Goal: Task Accomplishment & Management: Use online tool/utility

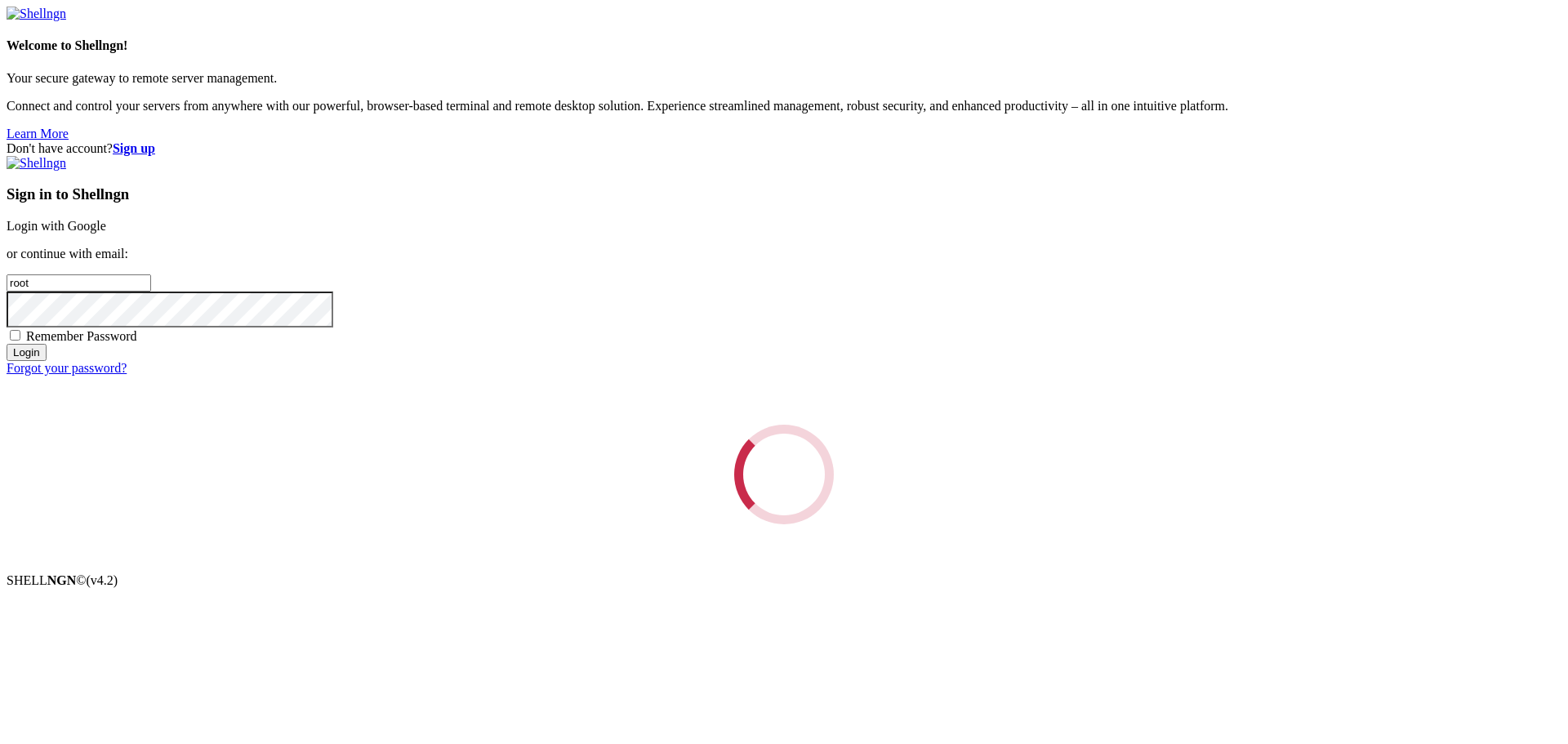
click at [990, 425] on div "Loading..." at bounding box center [784, 474] width 1555 height 100
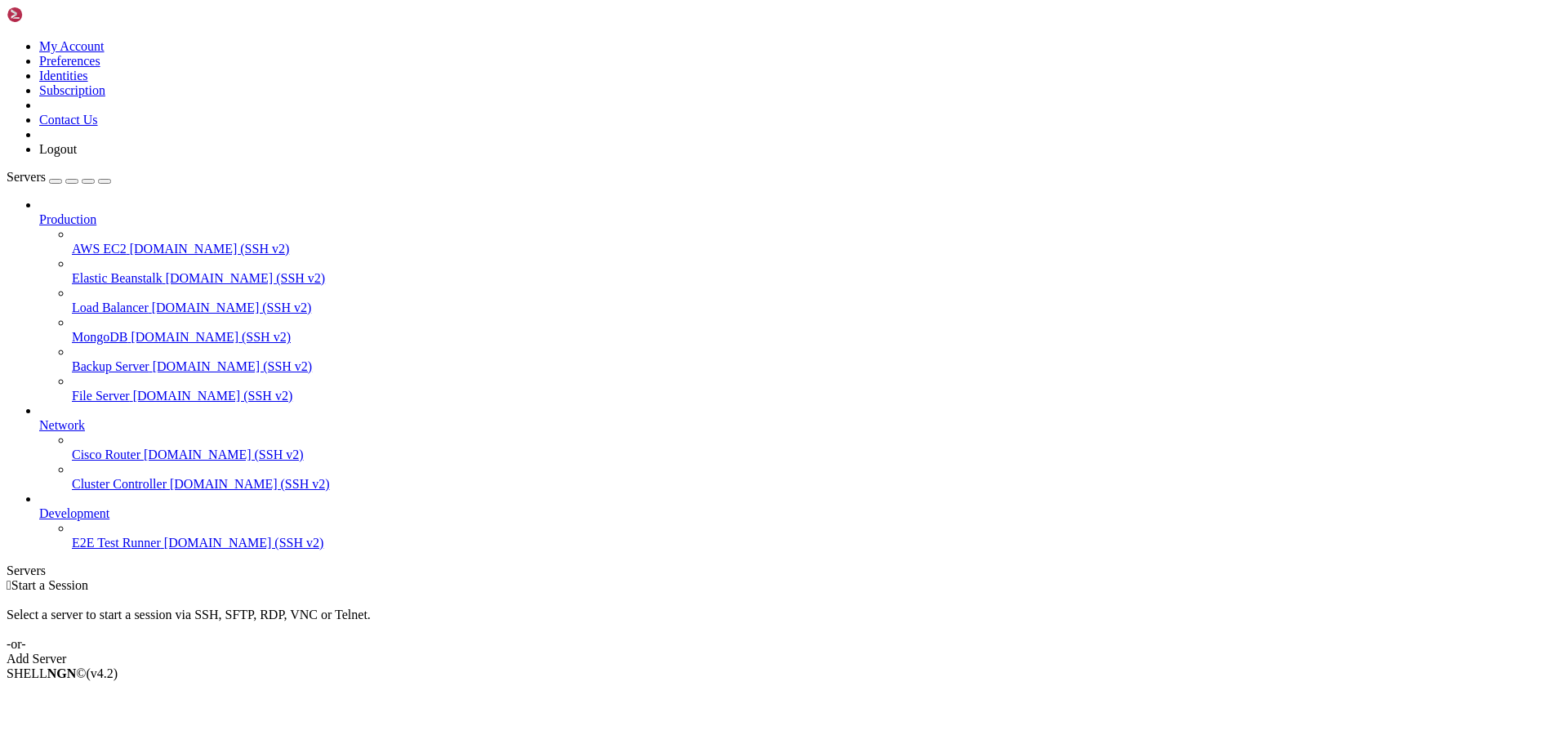
click at [162, 21] on div "My Account Preferences Identities Subscription Contact Us Logout" at bounding box center [784, 81] width 1555 height 151
click at [7, 40] on icon at bounding box center [7, 40] width 0 height 0
click at [77, 156] on link "Logout" at bounding box center [58, 149] width 38 height 14
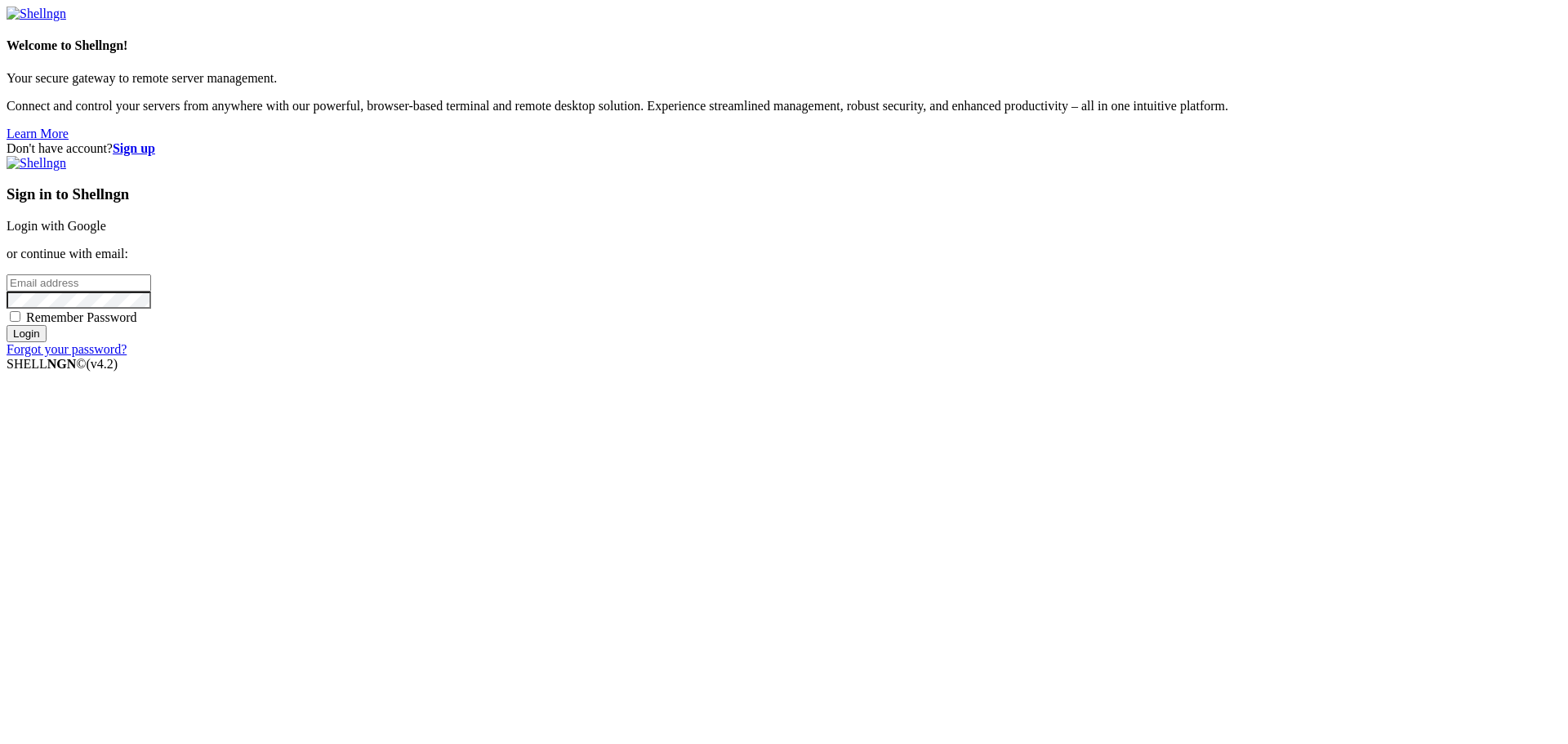
type input "root"
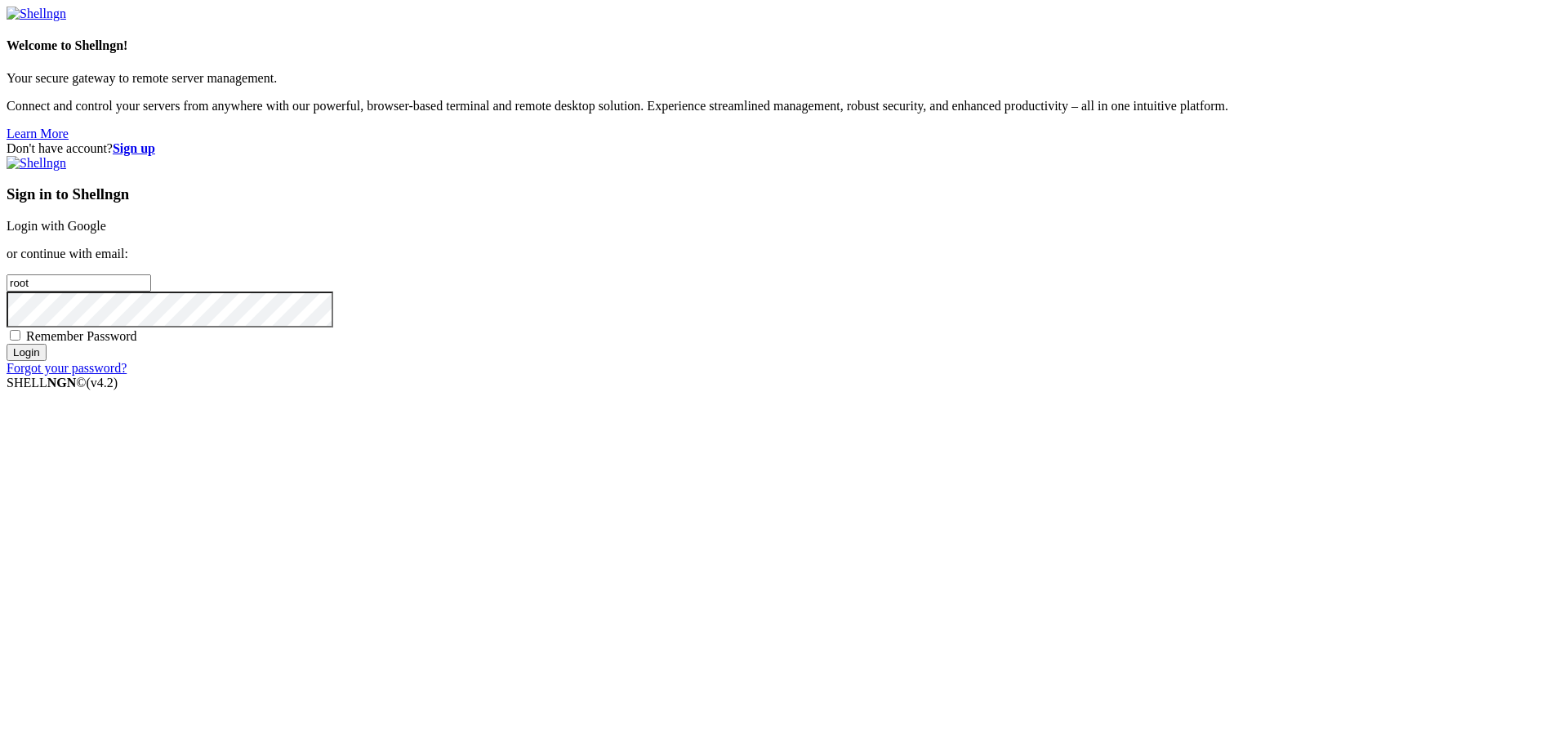
click at [106, 233] on link "Login with Google" at bounding box center [56, 226] width 100 height 14
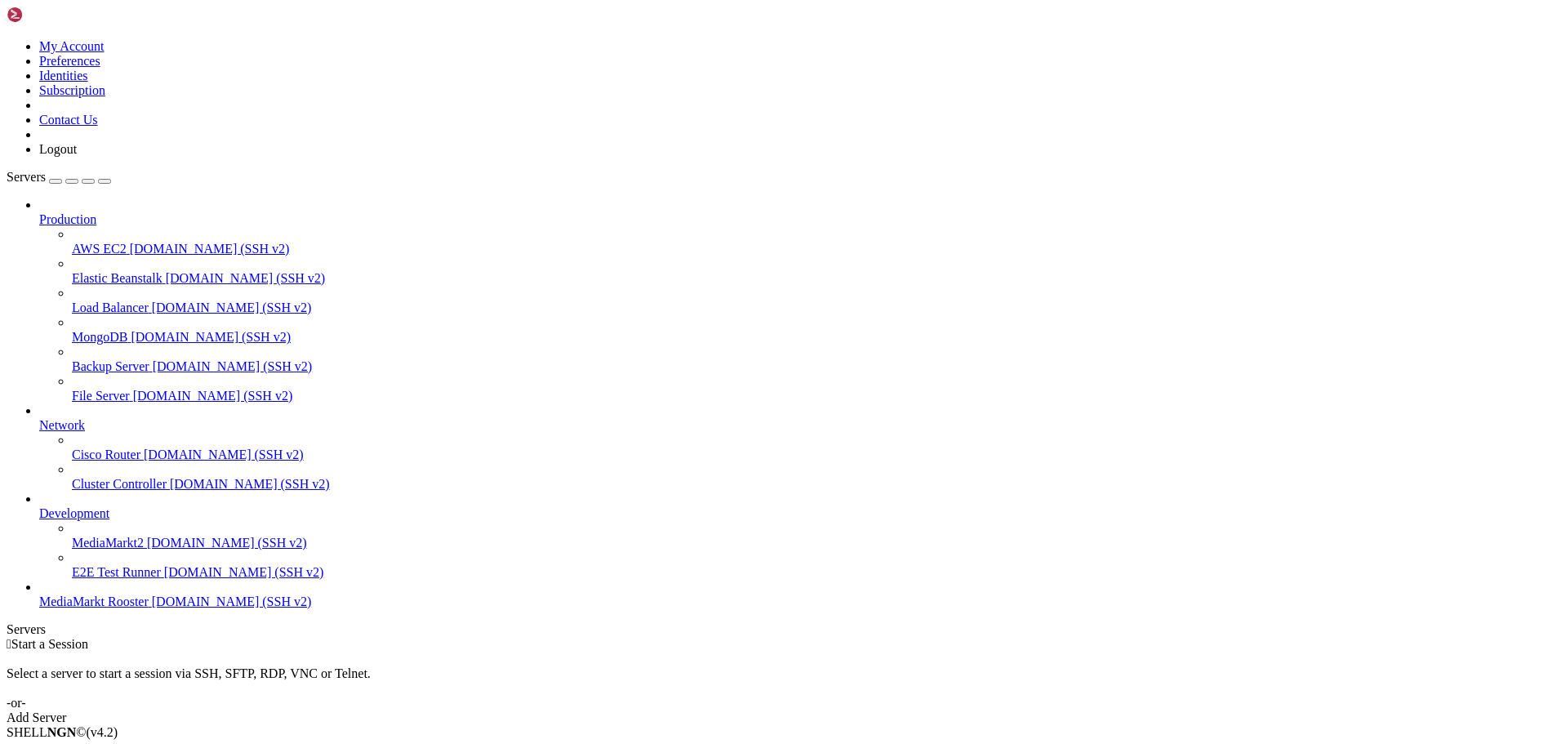
click at [152, 609] on span "[DOMAIN_NAME] (SSH v2)" at bounding box center [232, 602] width 160 height 14
